Goal: Transaction & Acquisition: Obtain resource

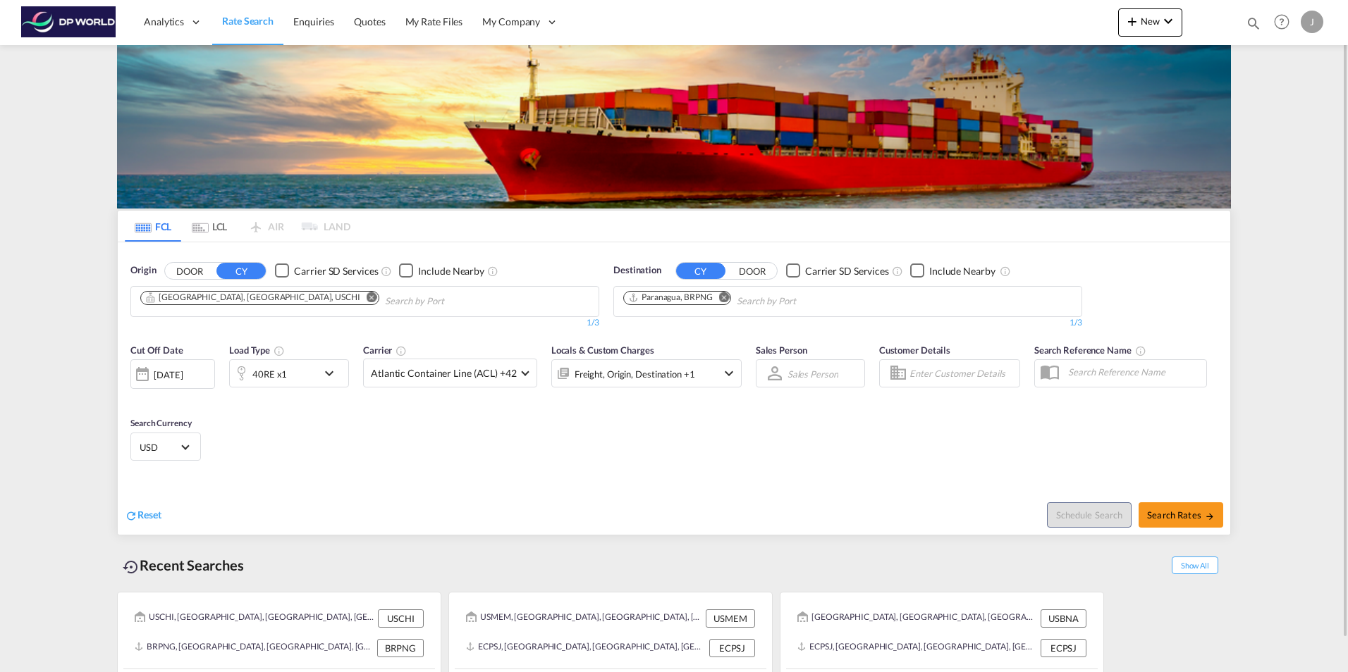
click at [144, 371] on div at bounding box center [142, 374] width 23 height 28
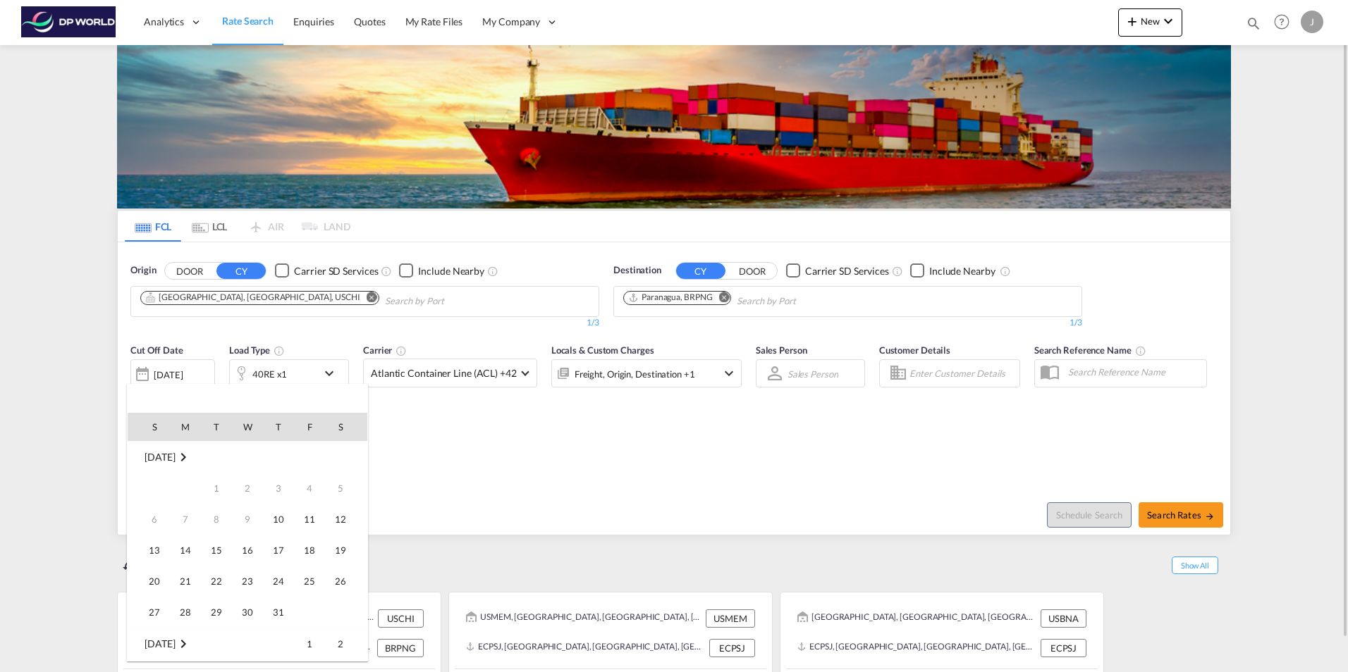
scroll to position [560, 0]
click at [246, 552] on span "22" at bounding box center [247, 550] width 28 height 28
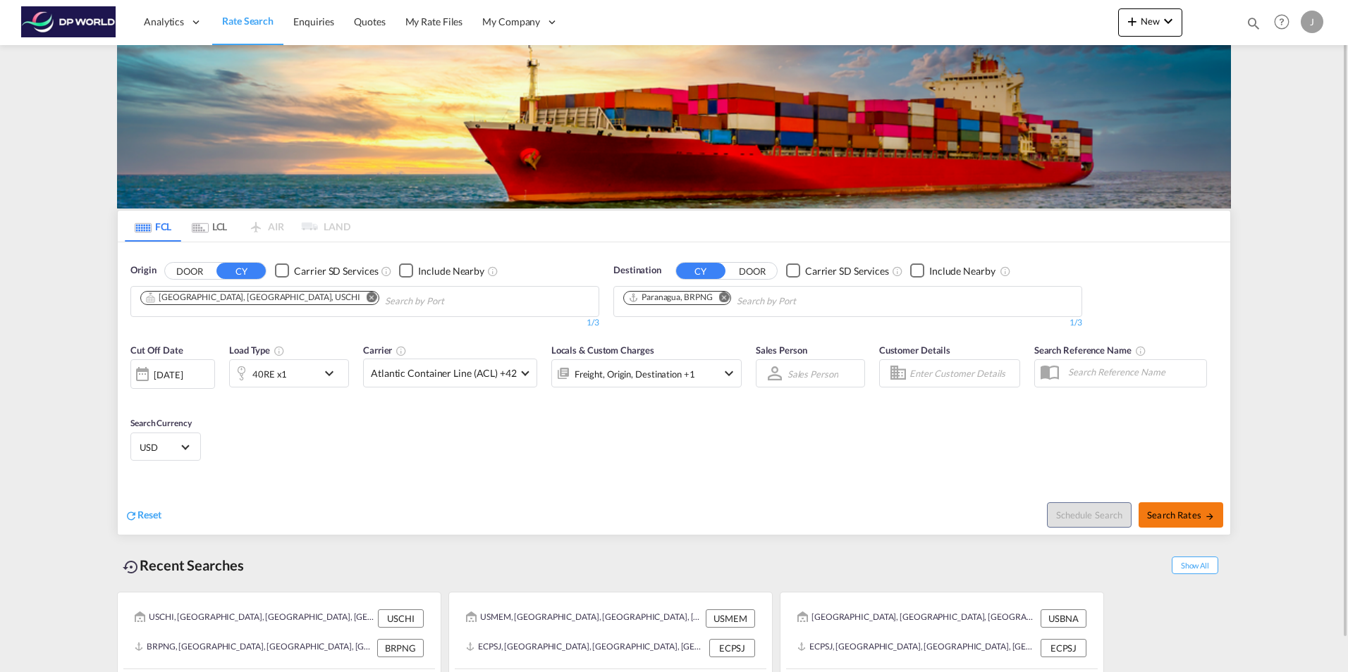
click at [1187, 516] on span "Search Rates" at bounding box center [1181, 515] width 68 height 11
type input "USCHI to BRPNG / [DATE]"
